Goal: Navigation & Orientation: Find specific page/section

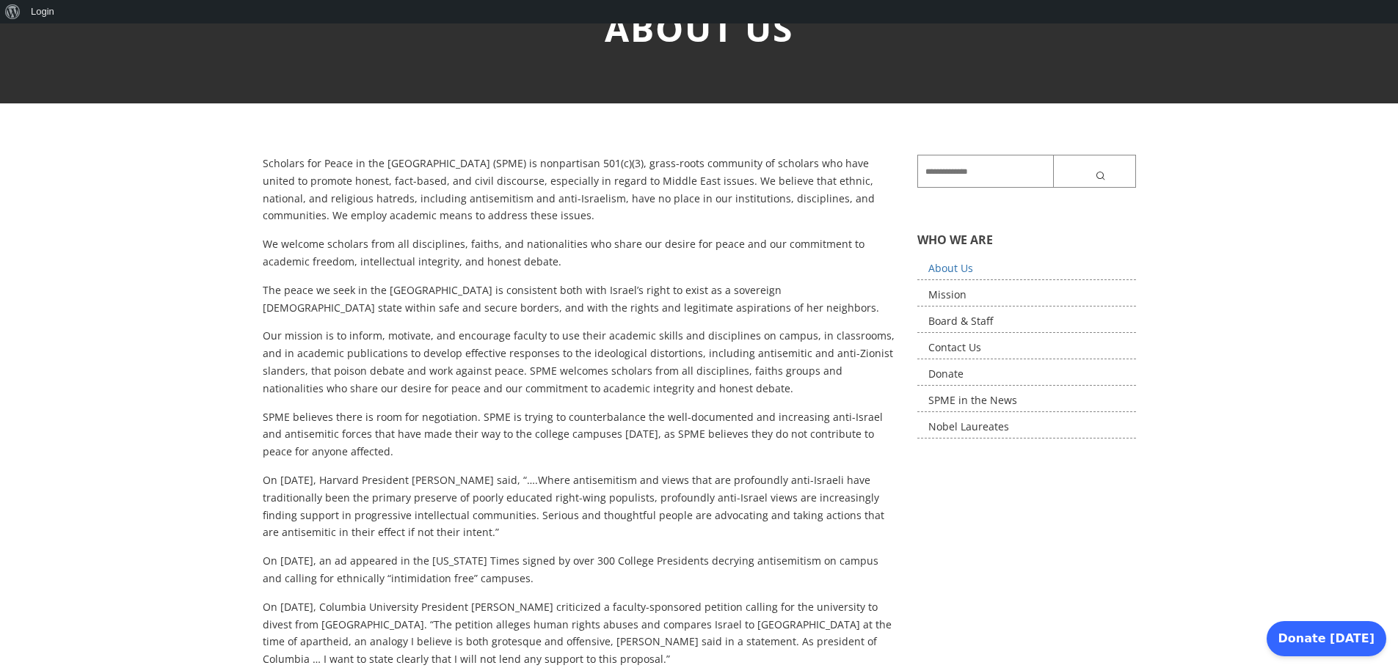
scroll to position [176, 0]
click at [958, 295] on link "Mission" at bounding box center [1026, 296] width 219 height 23
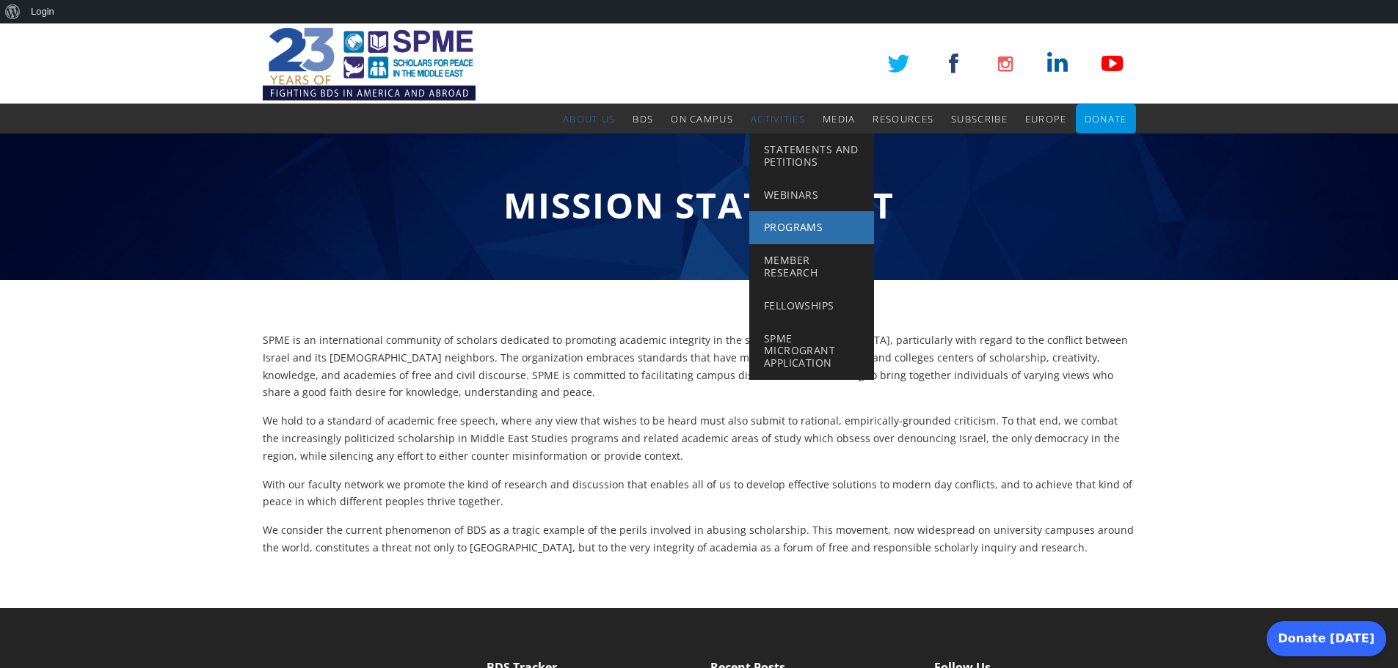
click at [788, 225] on span "Programs" at bounding box center [793, 227] width 59 height 14
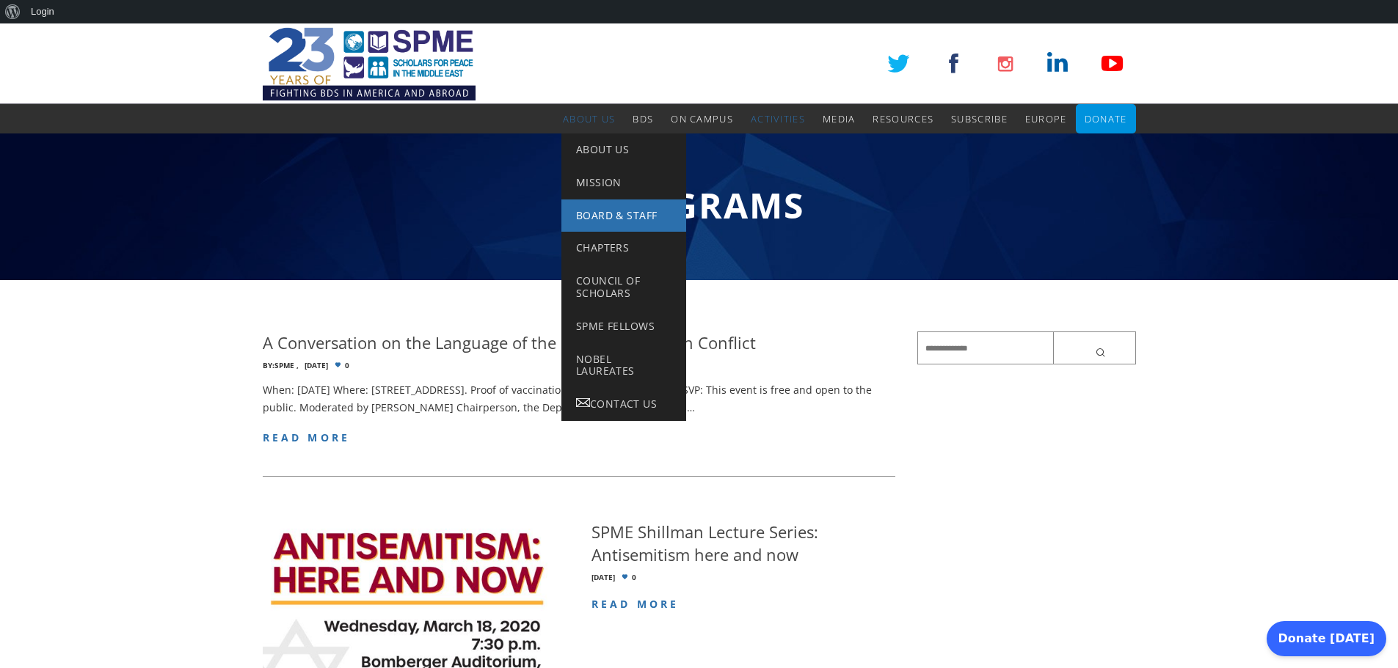
click at [625, 208] on span "Board & Staff" at bounding box center [616, 215] width 81 height 14
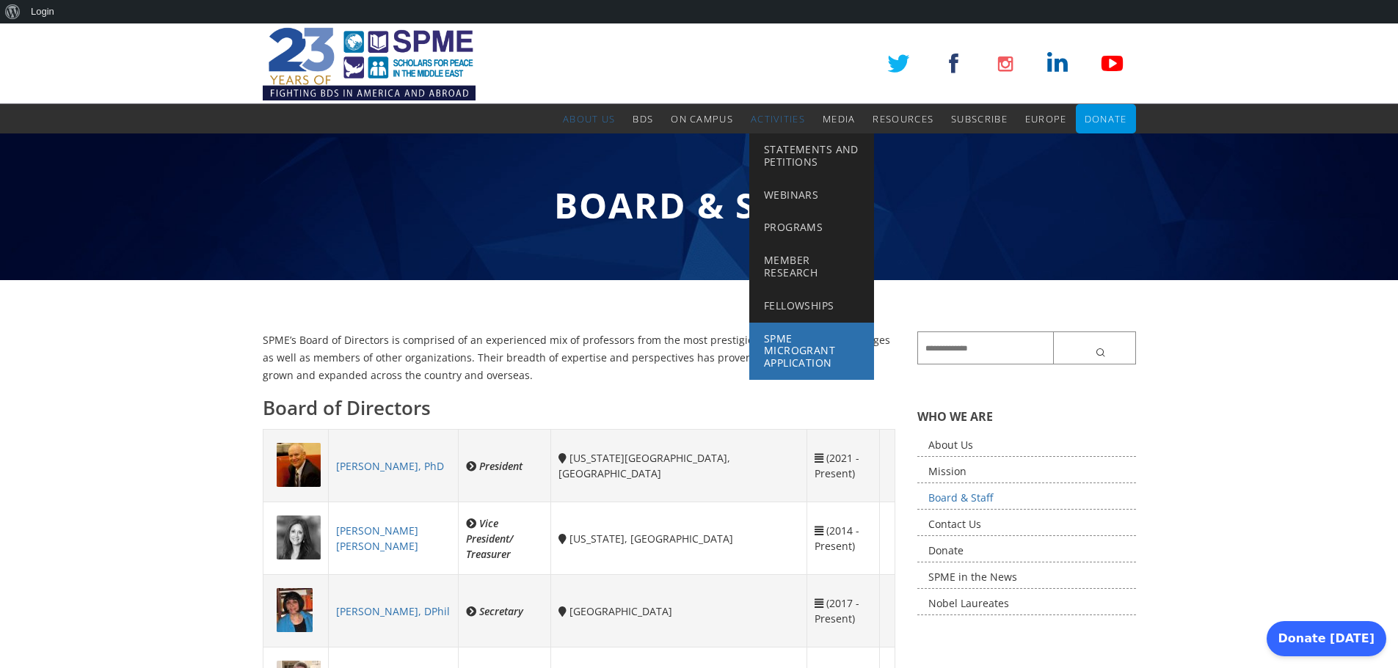
click at [784, 345] on span "SPME Microgrant Application" at bounding box center [799, 351] width 71 height 39
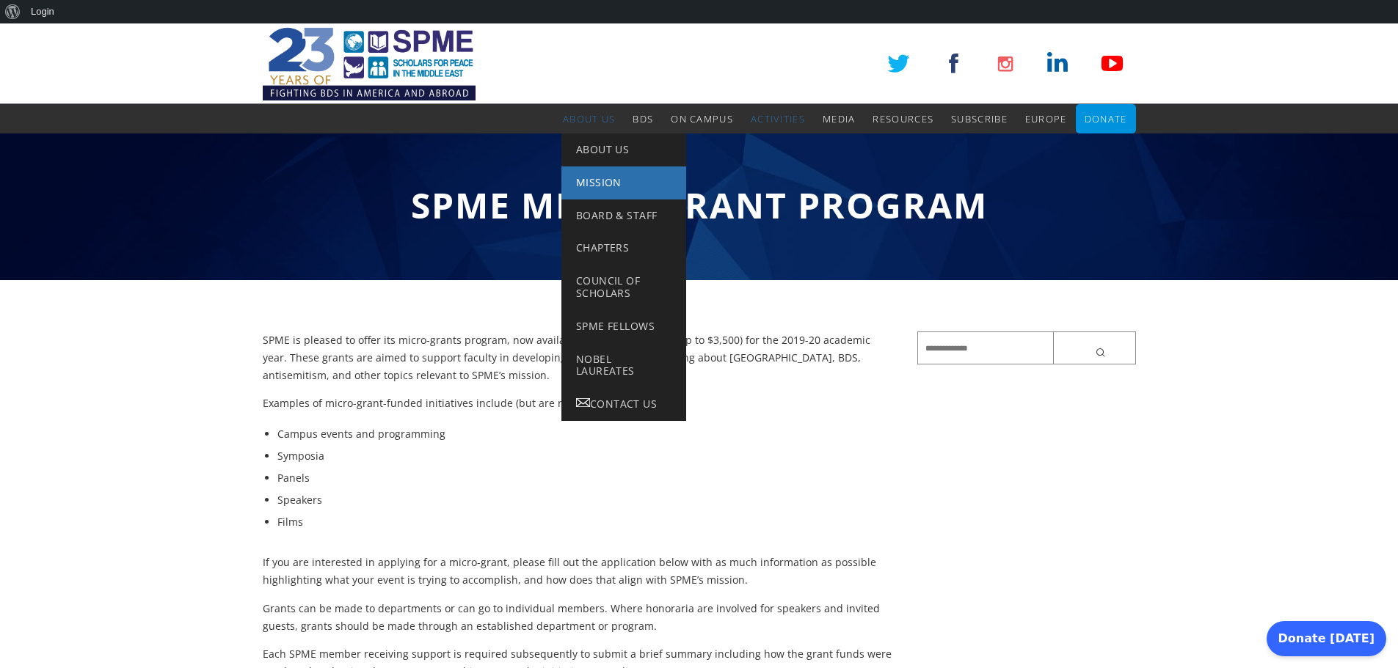
click at [584, 184] on span "Mission" at bounding box center [598, 182] width 45 height 14
